Goal: Obtain resource: Obtain resource

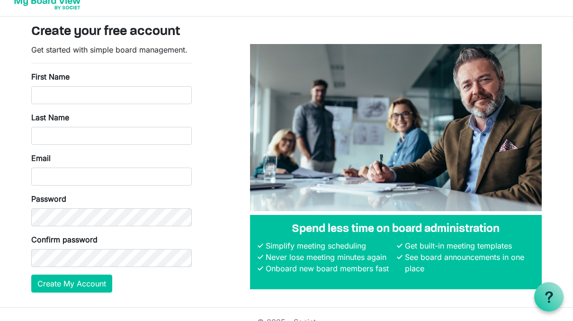
scroll to position [29, 0]
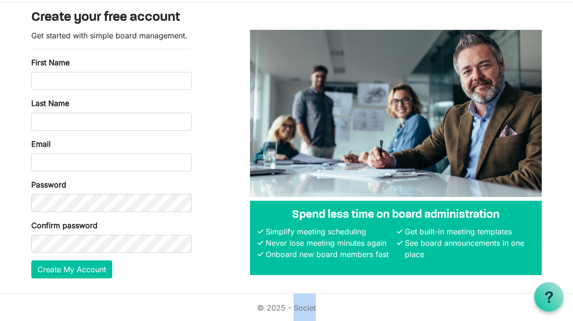
drag, startPoint x: 319, startPoint y: 307, endPoint x: 294, endPoint y: 312, distance: 25.5
click at [294, 312] on div "© 2025 - Societ" at bounding box center [287, 308] width 540 height 28
copy link "Societ"
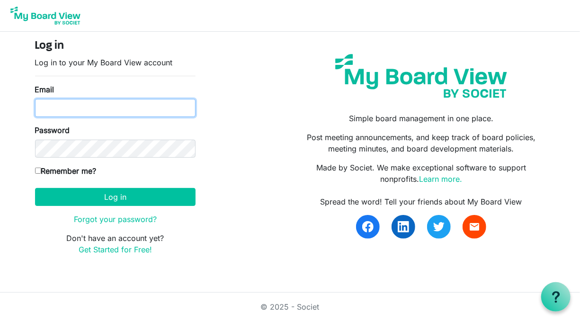
type input "[EMAIL_ADDRESS][DOMAIN_NAME]"
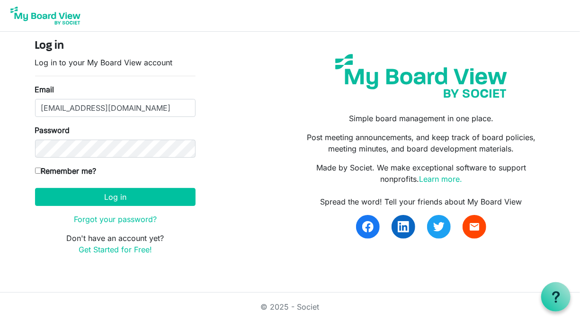
click at [118, 107] on input "[EMAIL_ADDRESS][DOMAIN_NAME]" at bounding box center [115, 108] width 161 height 18
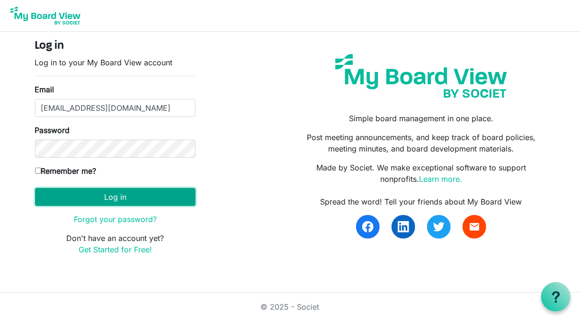
click at [108, 200] on button "Log in" at bounding box center [115, 197] width 161 height 18
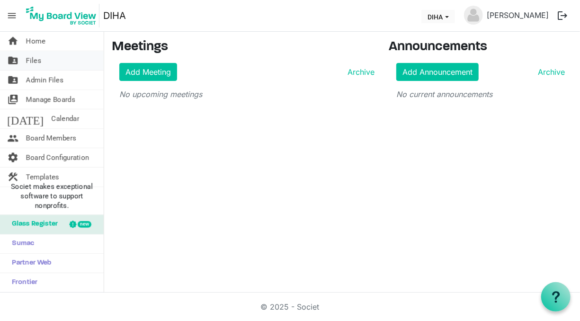
click at [61, 63] on link "folder_shared Files" at bounding box center [52, 60] width 104 height 19
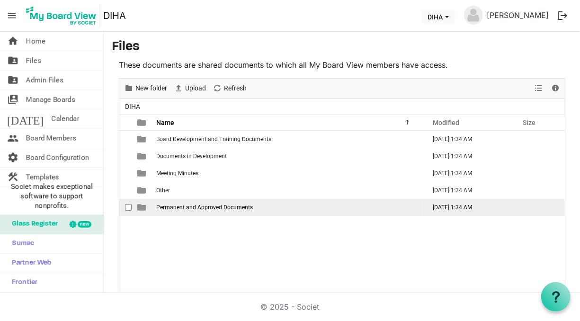
click at [199, 209] on span "Permanent and Approved Documents" at bounding box center [204, 207] width 97 height 7
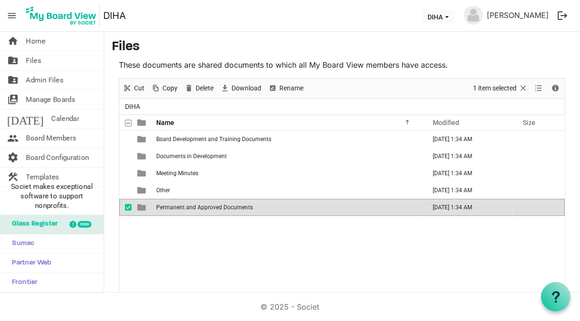
click at [170, 208] on span "Permanent and Approved Documents" at bounding box center [204, 207] width 97 height 7
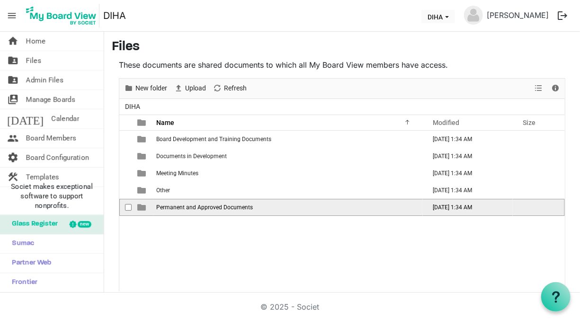
click at [170, 208] on span "Permanent and Approved Documents" at bounding box center [204, 207] width 97 height 7
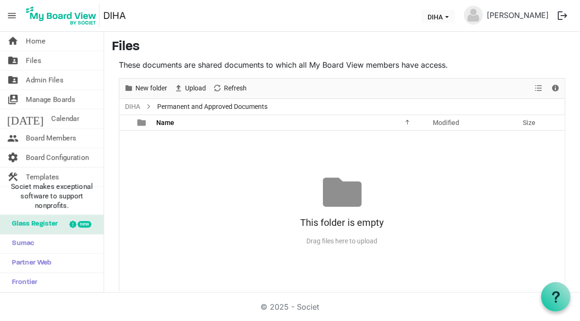
click at [170, 208] on div "This folder is empty Drag files here to upload" at bounding box center [342, 211] width 446 height 76
click at [24, 242] on span "Sumac" at bounding box center [20, 243] width 27 height 19
click at [53, 155] on span "Board Configuration" at bounding box center [57, 157] width 63 height 19
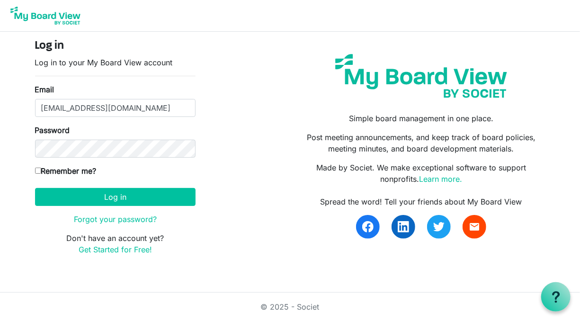
click at [37, 170] on input "Remember me?" at bounding box center [38, 171] width 6 height 6
checkbox input "true"
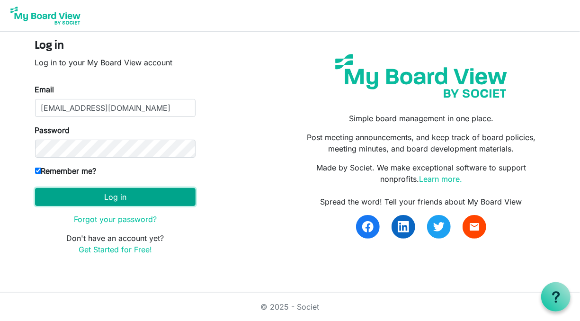
click at [121, 195] on button "Log in" at bounding box center [115, 197] width 161 height 18
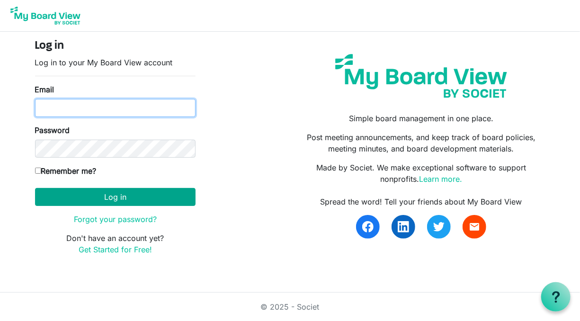
type input "president@dunedinicehockey.co.nz"
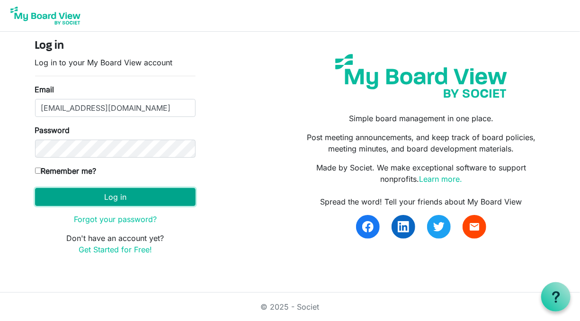
click at [127, 201] on button "Log in" at bounding box center [115, 197] width 161 height 18
click at [119, 199] on button "Log in" at bounding box center [115, 197] width 161 height 18
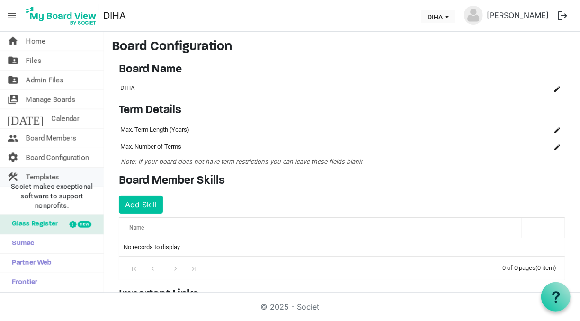
click at [55, 176] on span "Templates" at bounding box center [42, 177] width 33 height 19
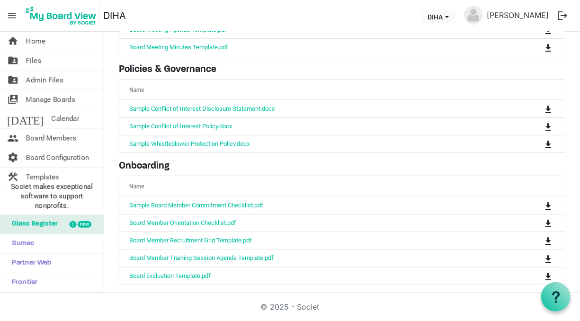
scroll to position [117, 0]
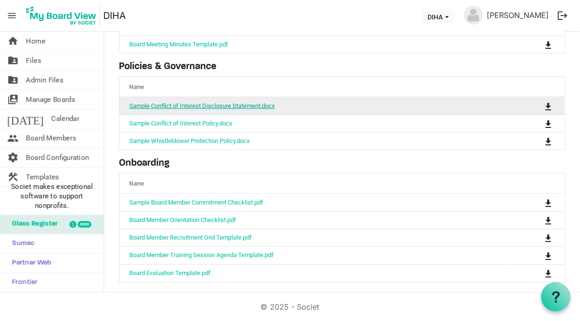
click at [239, 104] on link "Sample Conflict of Interest Disclosure Statement.docx" at bounding box center [201, 105] width 145 height 7
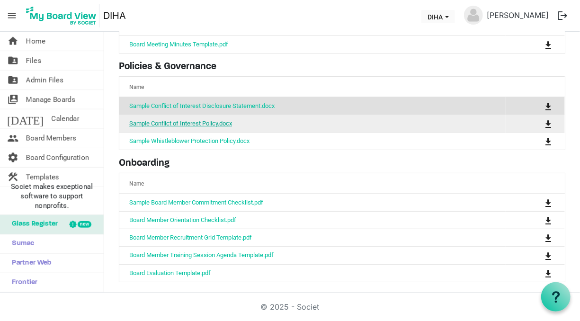
click at [211, 122] on link "Sample Conflict of Interest Policy.docx" at bounding box center [180, 123] width 103 height 7
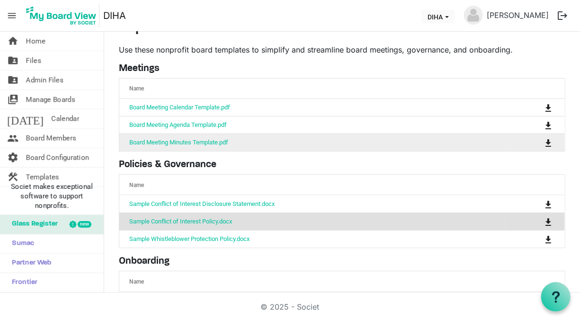
scroll to position [0, 0]
